Goal: Task Accomplishment & Management: Use online tool/utility

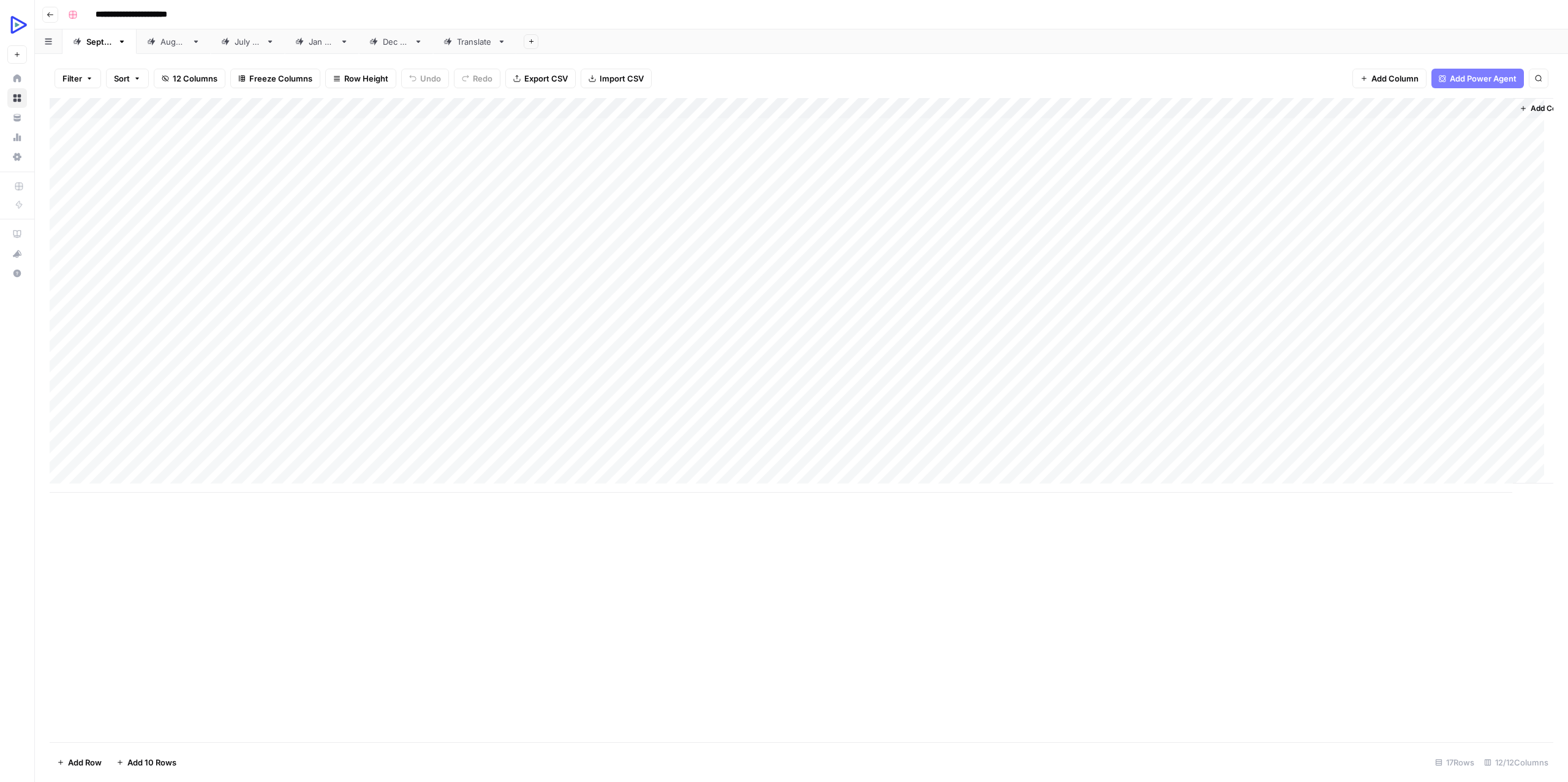
click at [1268, 106] on div "Add Column" at bounding box center [801, 296] width 1504 height 395
click at [1244, 225] on span "Edit Workflow" at bounding box center [1258, 228] width 107 height 13
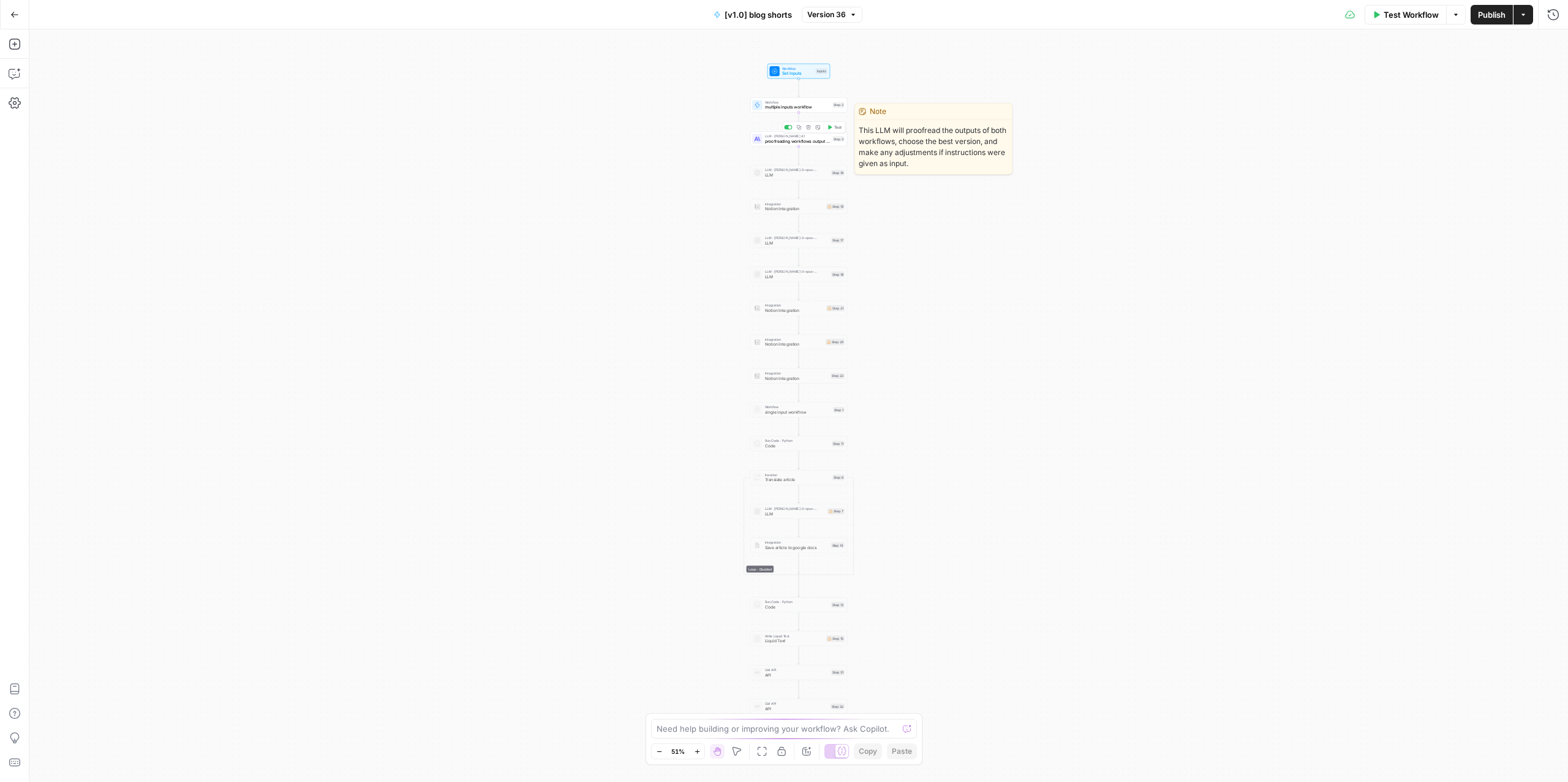
click at [803, 139] on span "proofreading workflows output and improvements" at bounding box center [797, 140] width 65 height 6
click at [786, 141] on span "proofreading workflows output and improvements" at bounding box center [797, 140] width 65 height 6
